Goal: Task Accomplishment & Management: Manage account settings

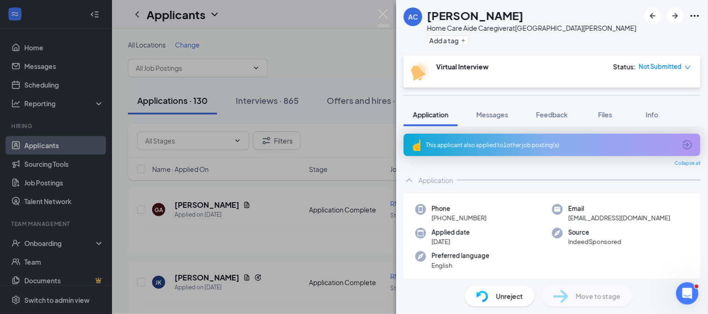
click at [567, 143] on div "This applicant also applied to 1 other job posting(s)" at bounding box center [551, 145] width 250 height 8
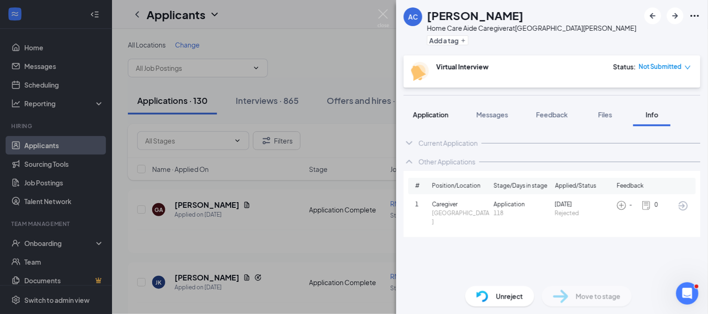
click at [432, 112] on span "Application" at bounding box center [430, 115] width 35 height 8
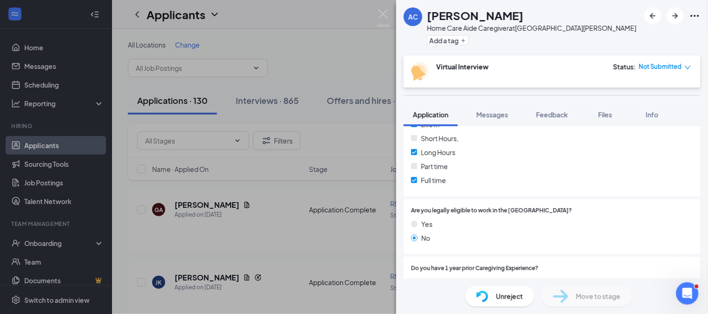
scroll to position [481, 0]
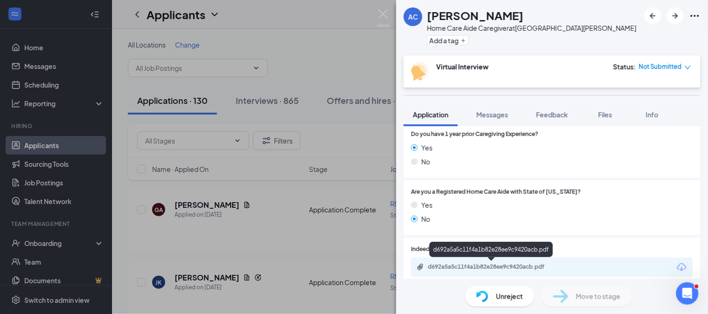
click at [481, 266] on div "d692a5a5c11f4a1b82e28ee9c9420acb.pdf" at bounding box center [493, 267] width 131 height 7
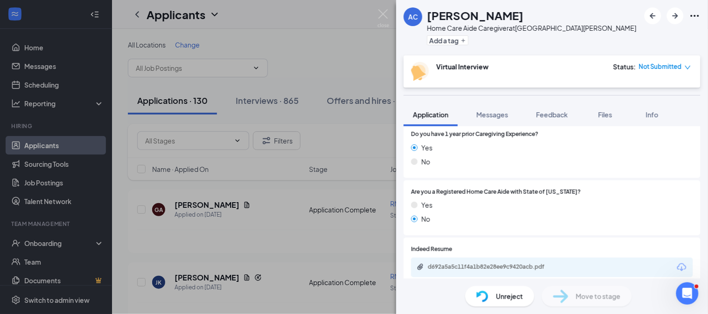
click at [700, 13] on icon "Ellipses" at bounding box center [694, 15] width 11 height 11
click at [694, 16] on icon "Ellipses" at bounding box center [694, 15] width 11 height 11
click at [645, 32] on link "View full application" at bounding box center [643, 36] width 101 height 9
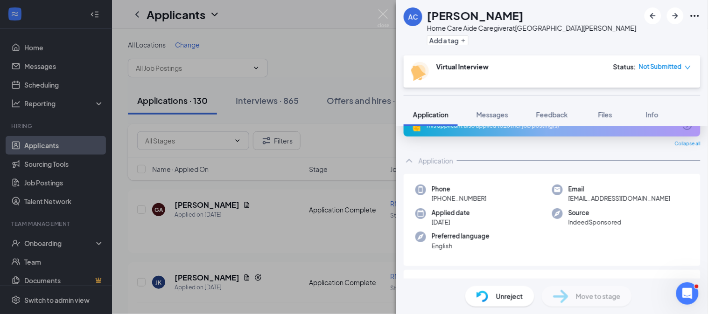
scroll to position [0, 0]
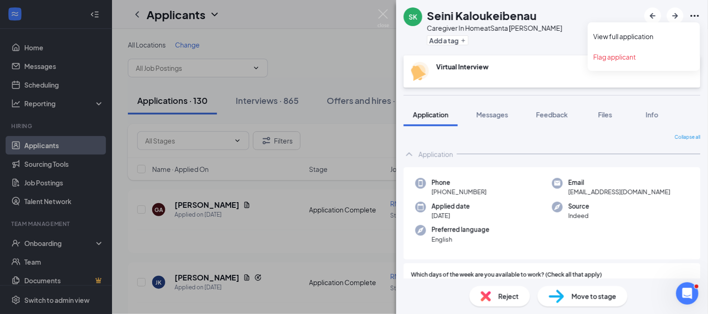
click at [693, 15] on icon "Ellipses" at bounding box center [694, 15] width 11 height 11
click at [678, 39] on link "View full application" at bounding box center [643, 36] width 101 height 9
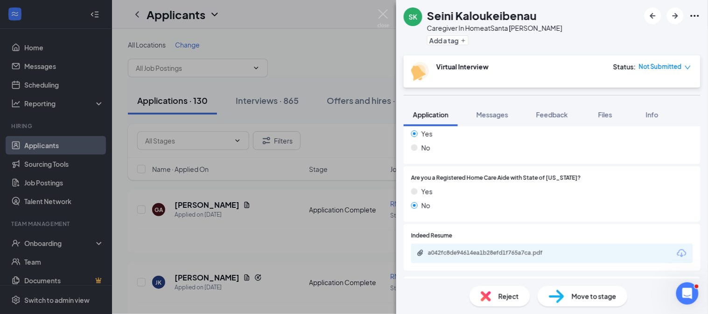
scroll to position [467, 0]
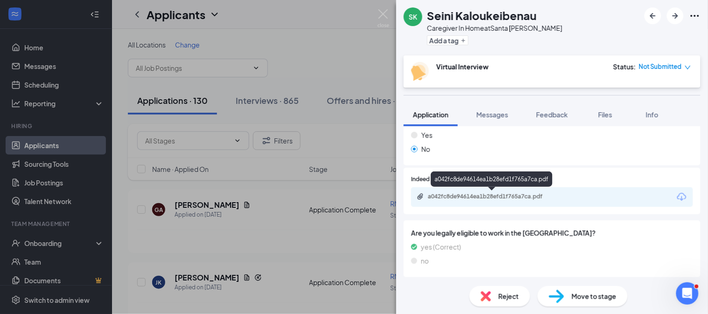
click at [483, 195] on div "a042fc8de94614ea1b28efd1f765a7ca.pdf" at bounding box center [493, 196] width 131 height 7
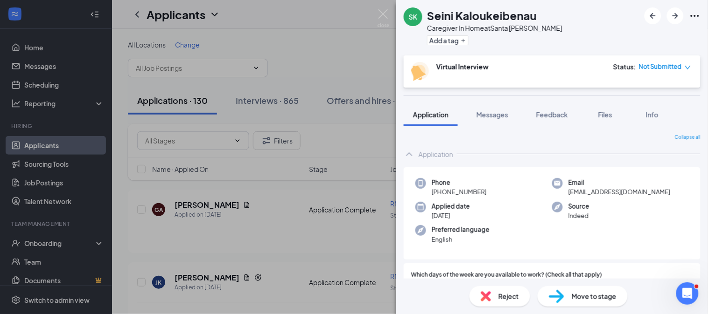
click at [704, 11] on div "SK Seini Kaloukeibenau Caregiver In Home at Santa Rosa Add a tag" at bounding box center [552, 28] width 312 height 56
click at [702, 9] on div "SK Seini Kaloukeibenau Caregiver In Home at Santa Rosa Add a tag" at bounding box center [552, 28] width 312 height 56
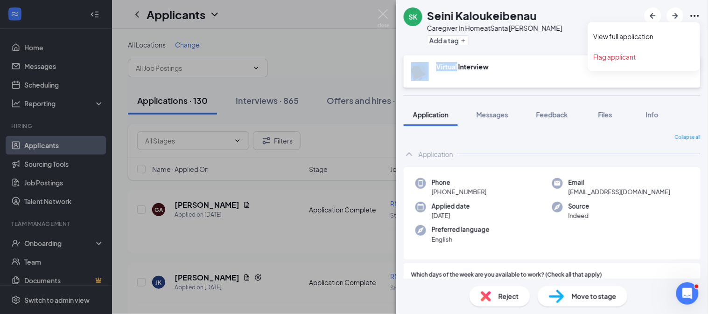
click at [693, 16] on icon "Ellipses" at bounding box center [694, 15] width 11 height 11
click at [662, 38] on link "View full application" at bounding box center [643, 36] width 101 height 9
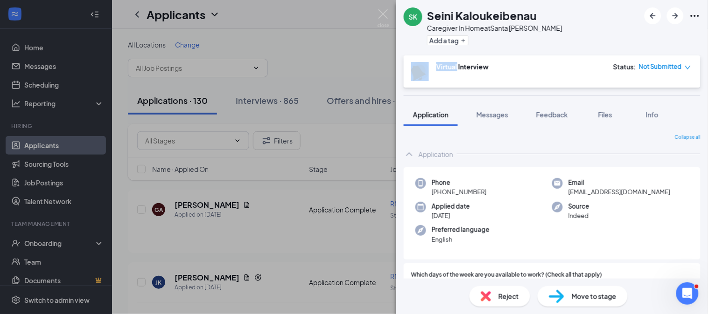
scroll to position [403, 0]
click at [692, 13] on icon "Ellipses" at bounding box center [694, 15] width 11 height 11
click at [695, 19] on icon "Ellipses" at bounding box center [694, 15] width 11 height 11
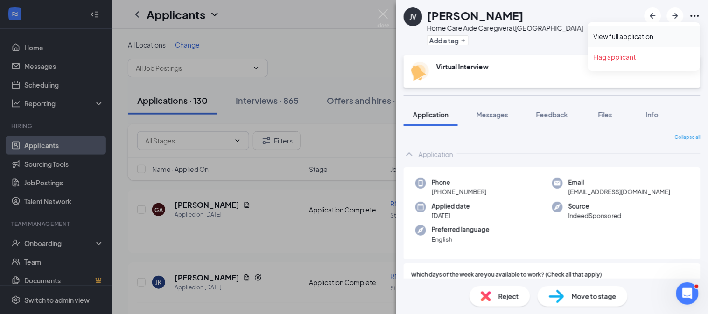
click at [657, 41] on link "View full application" at bounding box center [643, 36] width 101 height 9
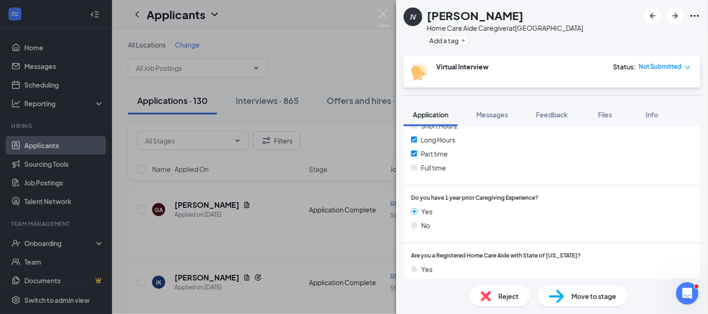
scroll to position [467, 0]
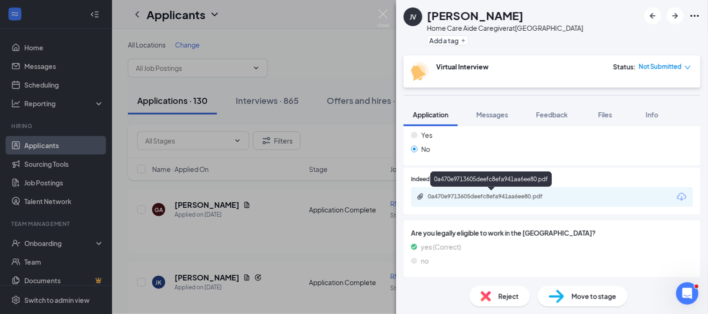
click at [453, 201] on div "0a470e9713605deefc8efa941aa6ee80.pdf" at bounding box center [492, 197] width 151 height 9
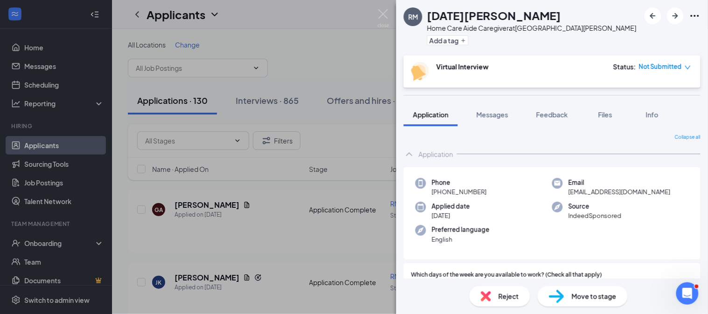
click at [687, 17] on div at bounding box center [672, 15] width 56 height 17
drag, startPoint x: 697, startPoint y: 14, endPoint x: 680, endPoint y: 20, distance: 17.3
click at [696, 14] on icon "Ellipses" at bounding box center [694, 15] width 11 height 11
click at [650, 35] on link "View full application" at bounding box center [643, 36] width 101 height 9
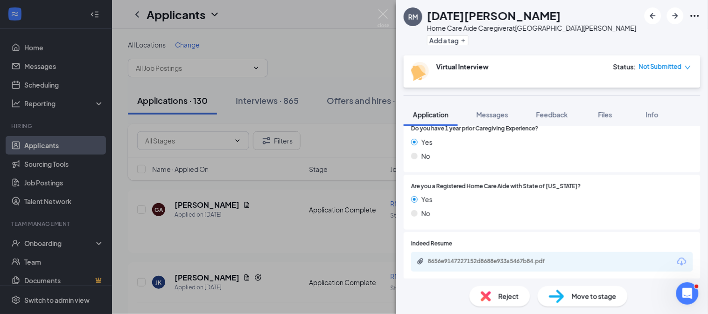
scroll to position [463, 0]
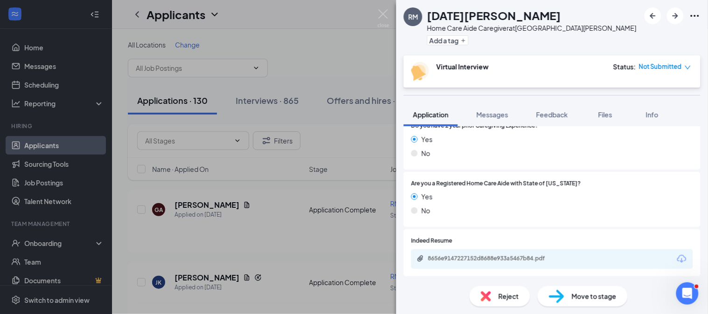
click at [473, 252] on div "8656e9147227152d8688e933a5467b84.pdf" at bounding box center [552, 260] width 282 height 20
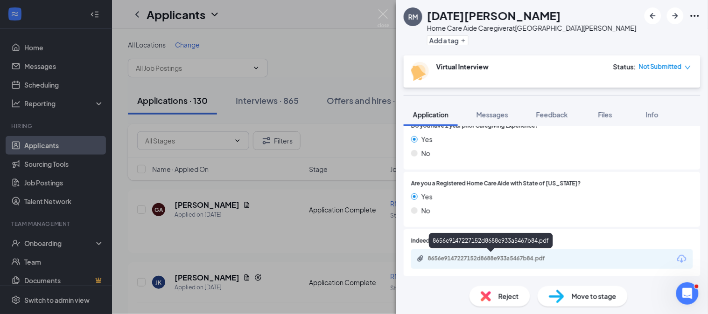
click at [460, 257] on div "8656e9147227152d8688e933a5467b84.pdf" at bounding box center [493, 258] width 131 height 7
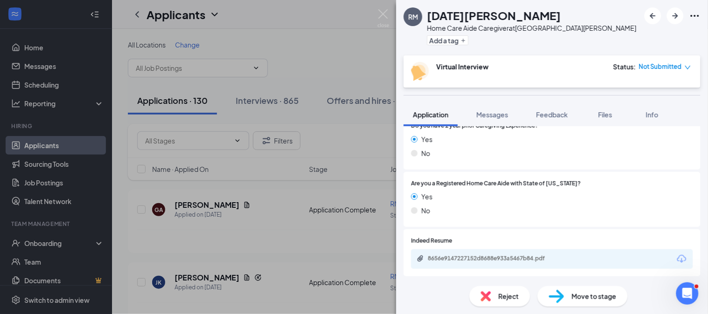
scroll to position [460, 0]
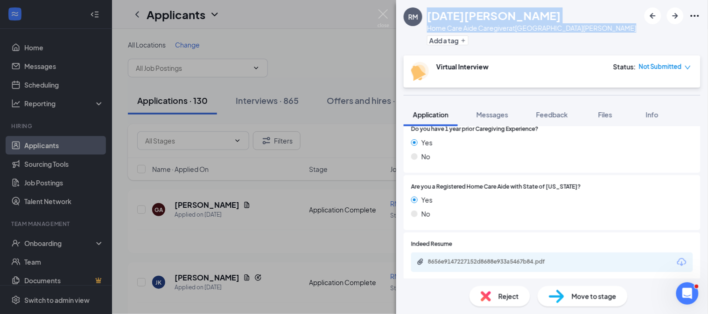
drag, startPoint x: 577, startPoint y: 36, endPoint x: 425, endPoint y: 12, distance: 153.1
click at [425, 12] on div "RM Raja Mann Home Care Aide Caregiver at San Jose Add a tag" at bounding box center [552, 28] width 312 height 56
copy div "Raja Mann Home Care Aide Caregiver at San Jose"
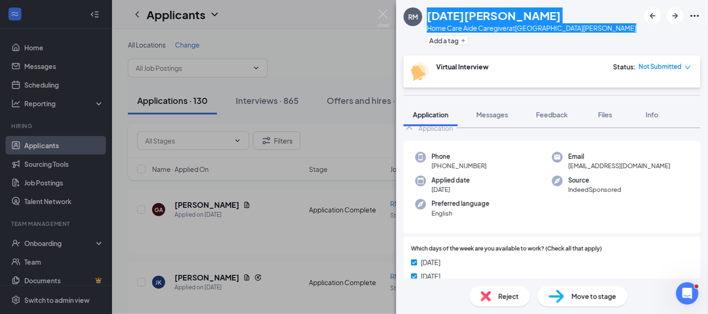
scroll to position [0, 0]
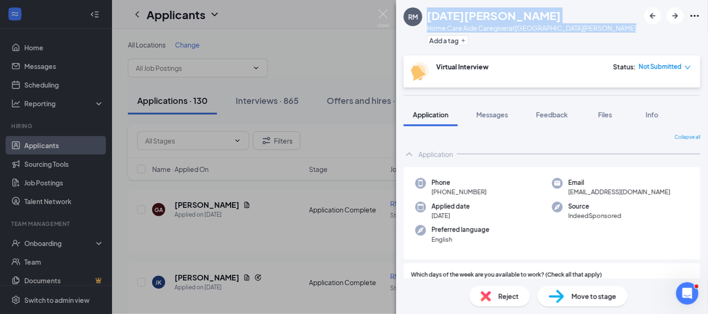
drag, startPoint x: 550, startPoint y: 193, endPoint x: 533, endPoint y: 197, distance: 17.3
click at [535, 197] on div "Phone +1 (510) 449-1446 Email mannraja467@gmail.com Applied date Sep 14 Source …" at bounding box center [552, 213] width 297 height 93
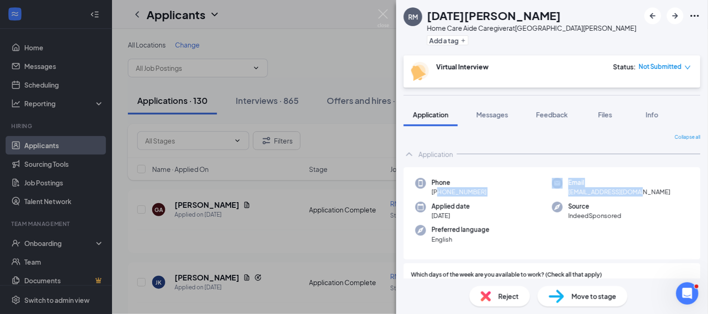
drag, startPoint x: 439, startPoint y: 194, endPoint x: 642, endPoint y: 197, distance: 203.0
click at [642, 197] on div "Phone +1 (510) 449-1446 Email mannraja467@gmail.com Applied date Sep 14 Source …" at bounding box center [552, 213] width 297 height 93
copy div "(510) 449-1446 Email mannraja467@gmail.com"
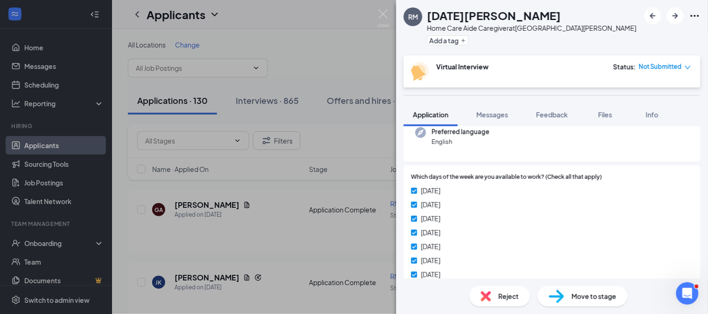
scroll to position [134, 0]
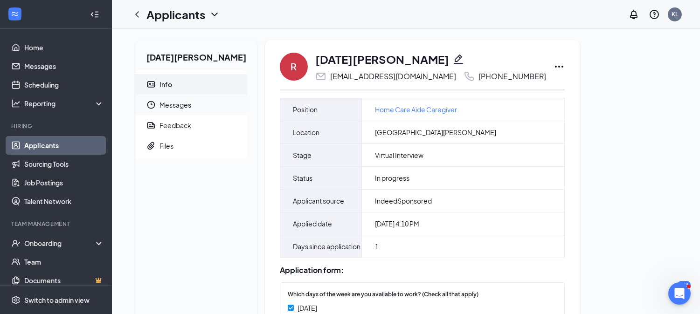
click at [215, 101] on span "Messages" at bounding box center [200, 105] width 80 height 21
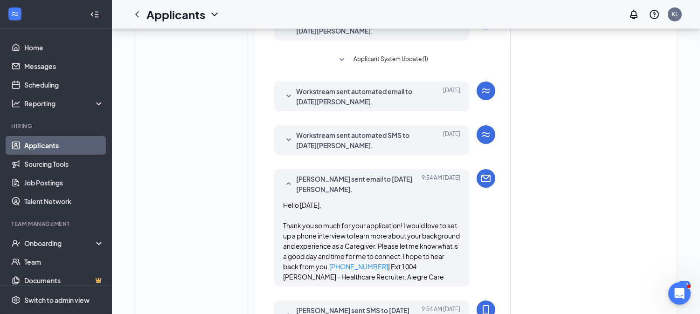
scroll to position [153, 0]
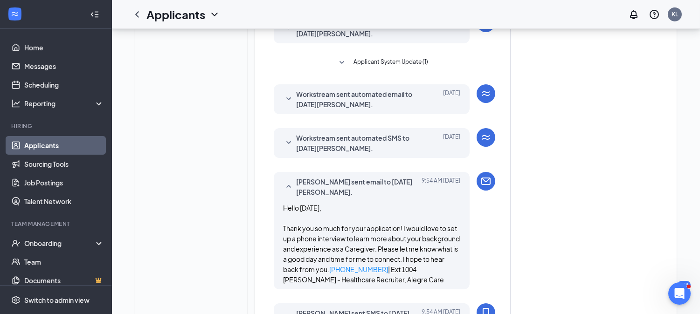
click at [398, 150] on span "Workstream sent automated SMS to Raja Mann." at bounding box center [357, 143] width 122 height 21
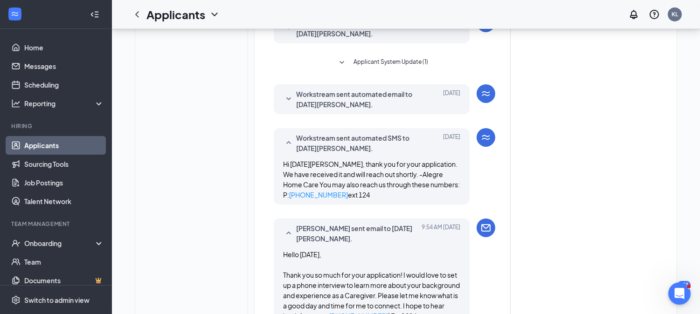
click at [389, 98] on span "Workstream sent automated email to Raja Mann." at bounding box center [357, 99] width 122 height 21
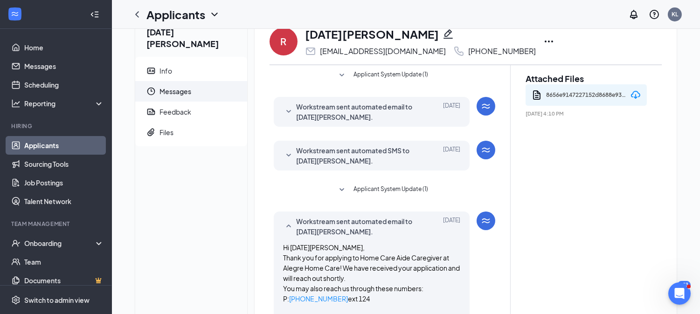
scroll to position [0, 0]
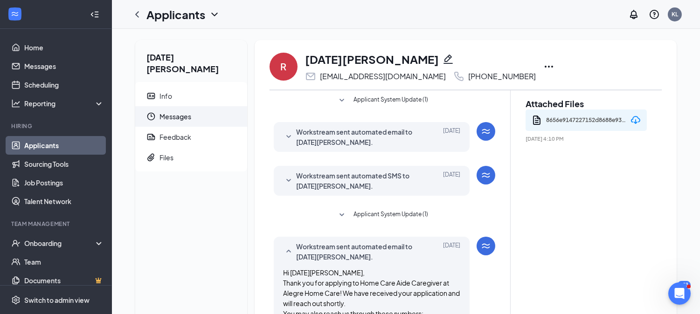
click at [338, 180] on span "Workstream sent automated SMS to Raja Mann." at bounding box center [357, 181] width 122 height 21
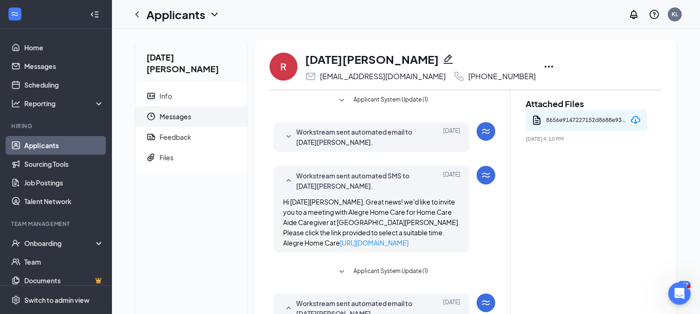
click at [361, 136] on span "Workstream sent automated email to Raja Mann." at bounding box center [357, 137] width 122 height 21
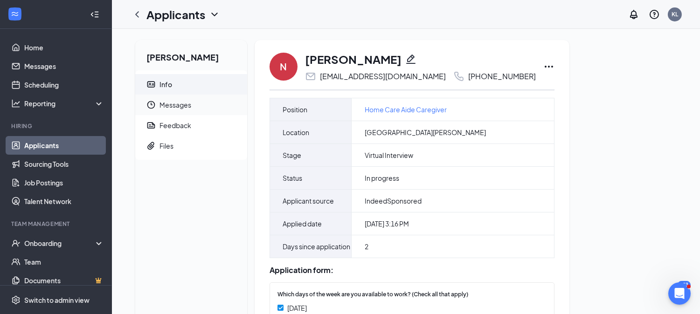
click at [200, 101] on span "Messages" at bounding box center [200, 105] width 80 height 21
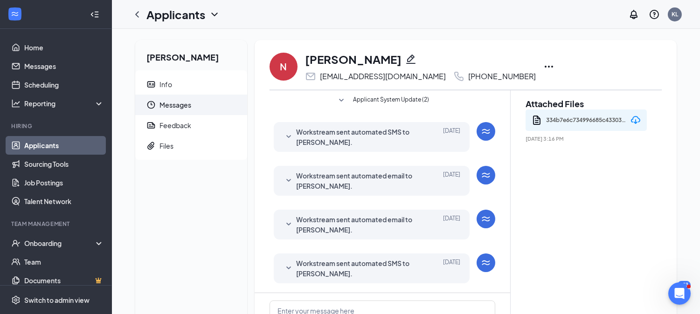
click at [369, 268] on span "Workstream sent automated SMS to [PERSON_NAME]." at bounding box center [357, 268] width 122 height 21
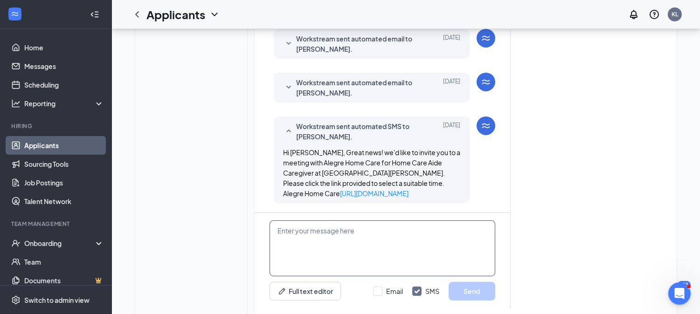
scroll to position [160, 0]
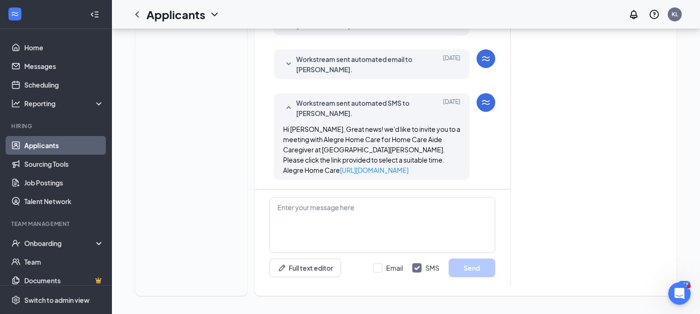
click at [358, 66] on span "Workstream sent automated email to [PERSON_NAME]." at bounding box center [357, 64] width 122 height 21
